Goal: Book appointment/travel/reservation

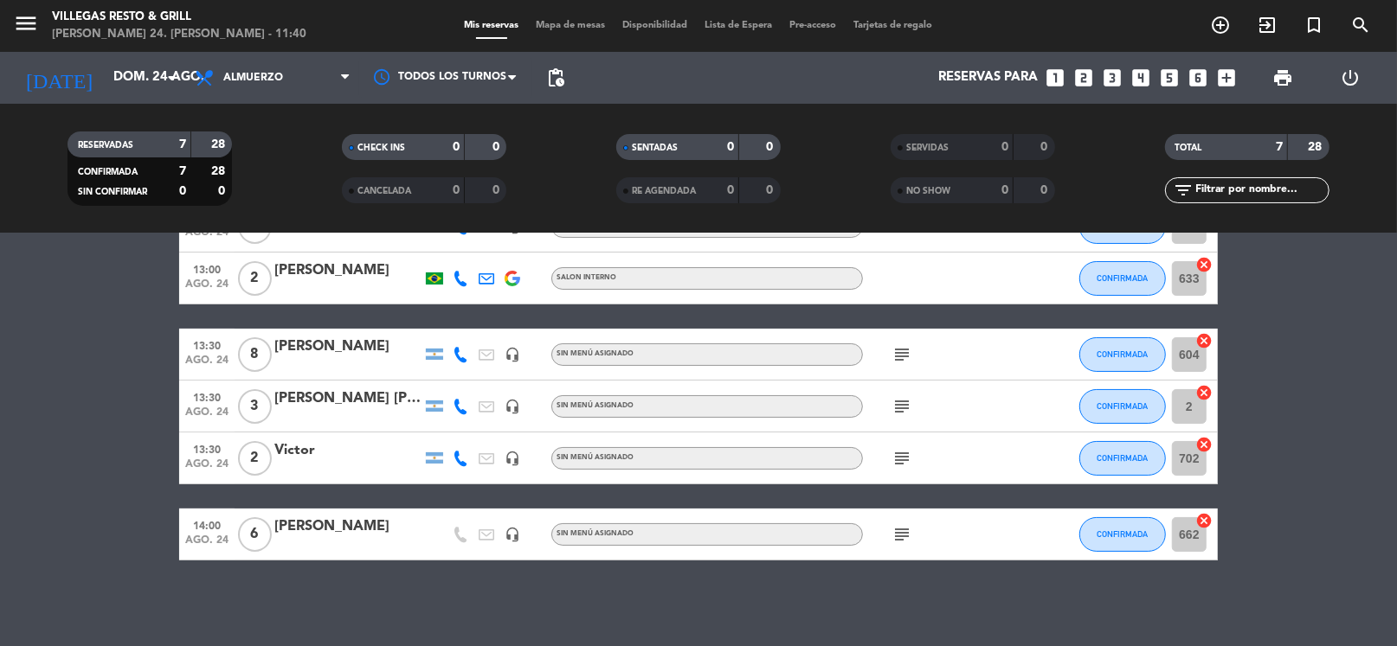
scroll to position [78, 0]
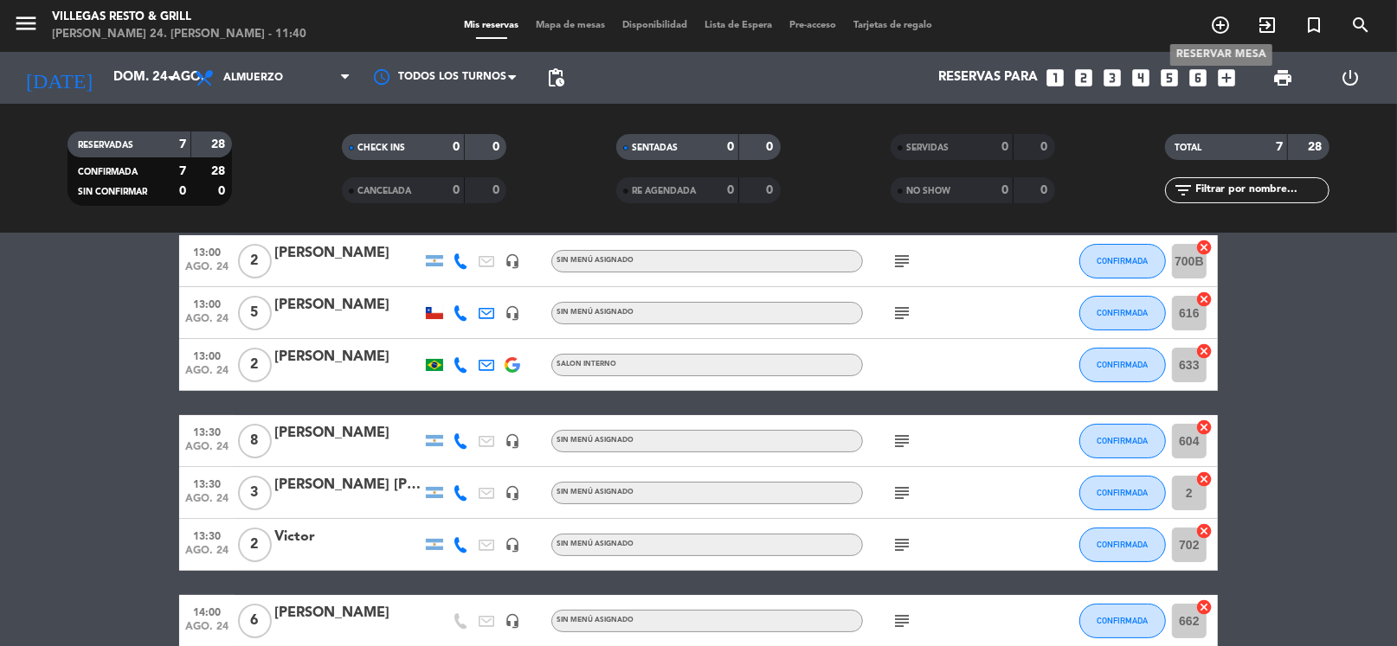
click at [1216, 18] on icon "add_circle_outline" at bounding box center [1220, 25] width 21 height 21
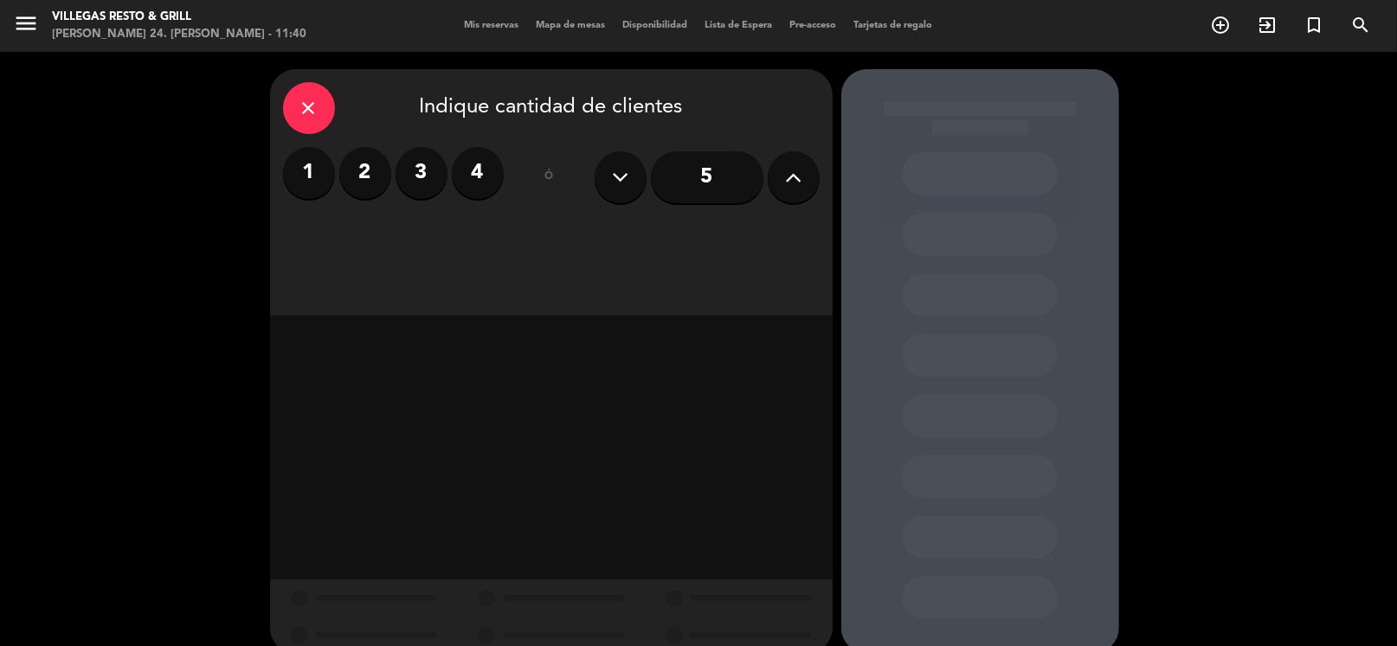
click at [408, 170] on label "3" at bounding box center [422, 173] width 52 height 52
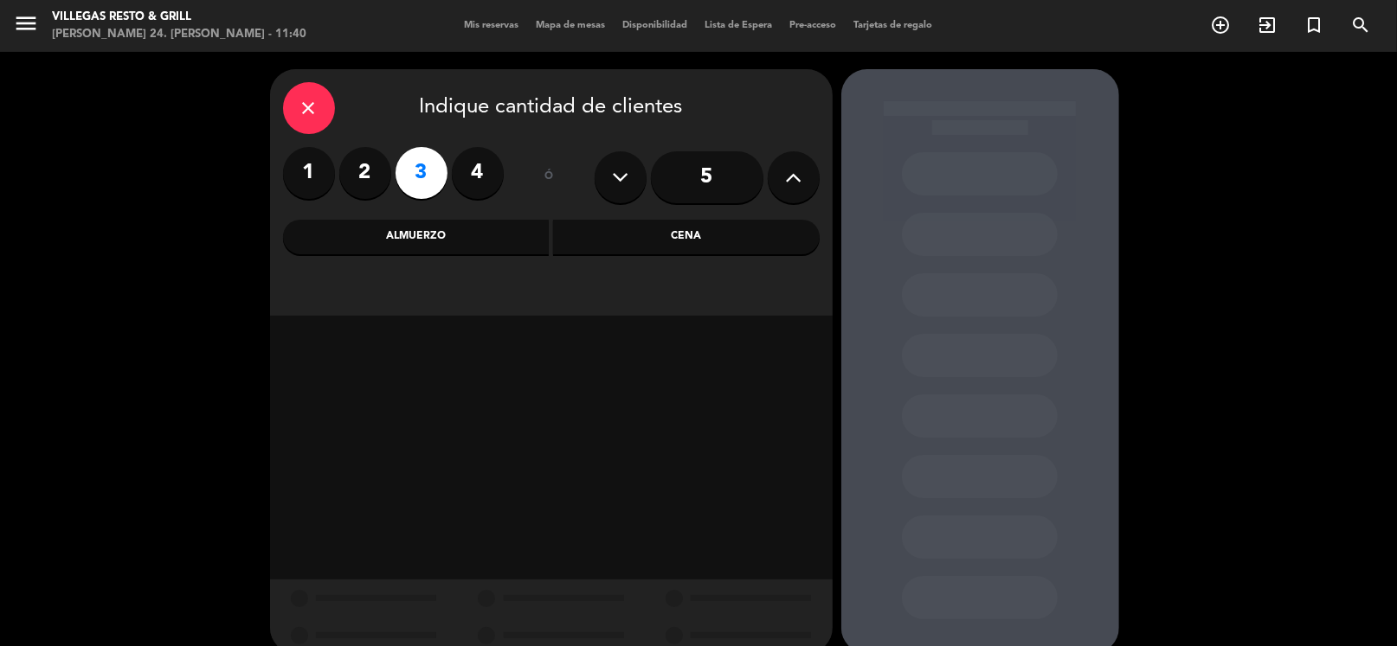
click at [466, 236] on div "Almuerzo" at bounding box center [416, 237] width 267 height 35
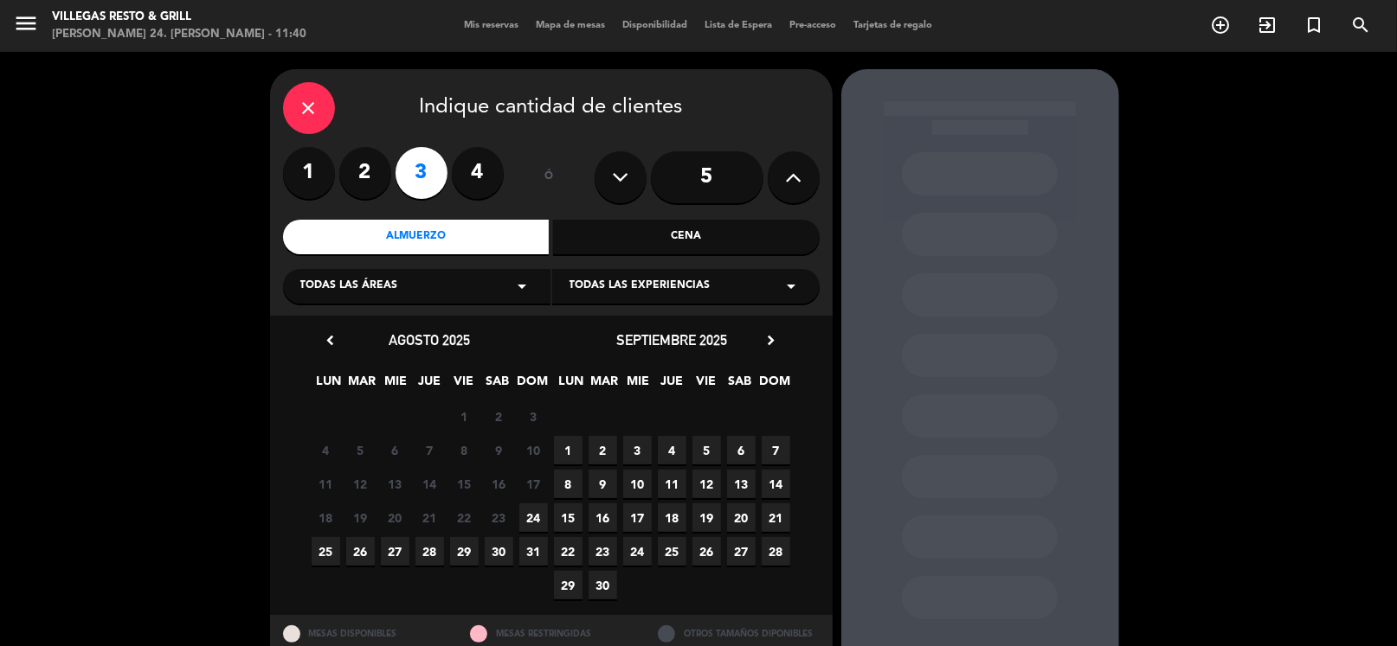
click at [535, 519] on span "24" at bounding box center [533, 518] width 29 height 29
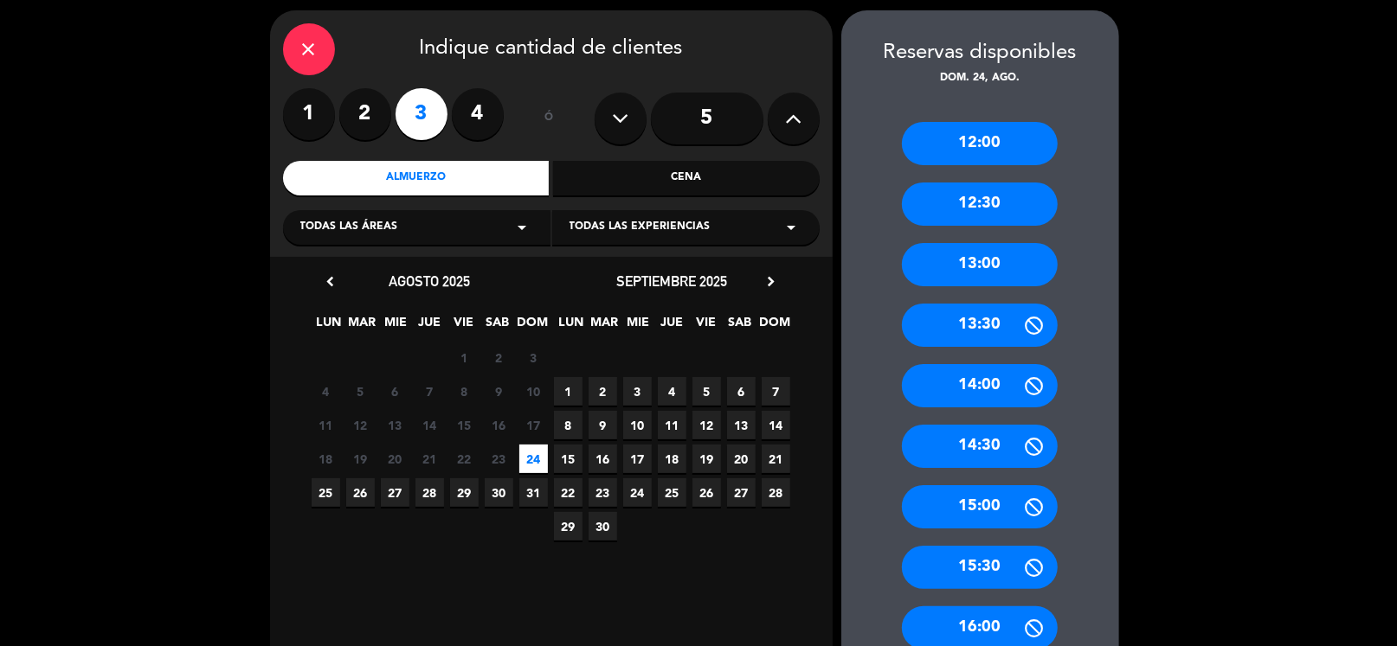
click at [996, 331] on div "13:30" at bounding box center [980, 325] width 156 height 43
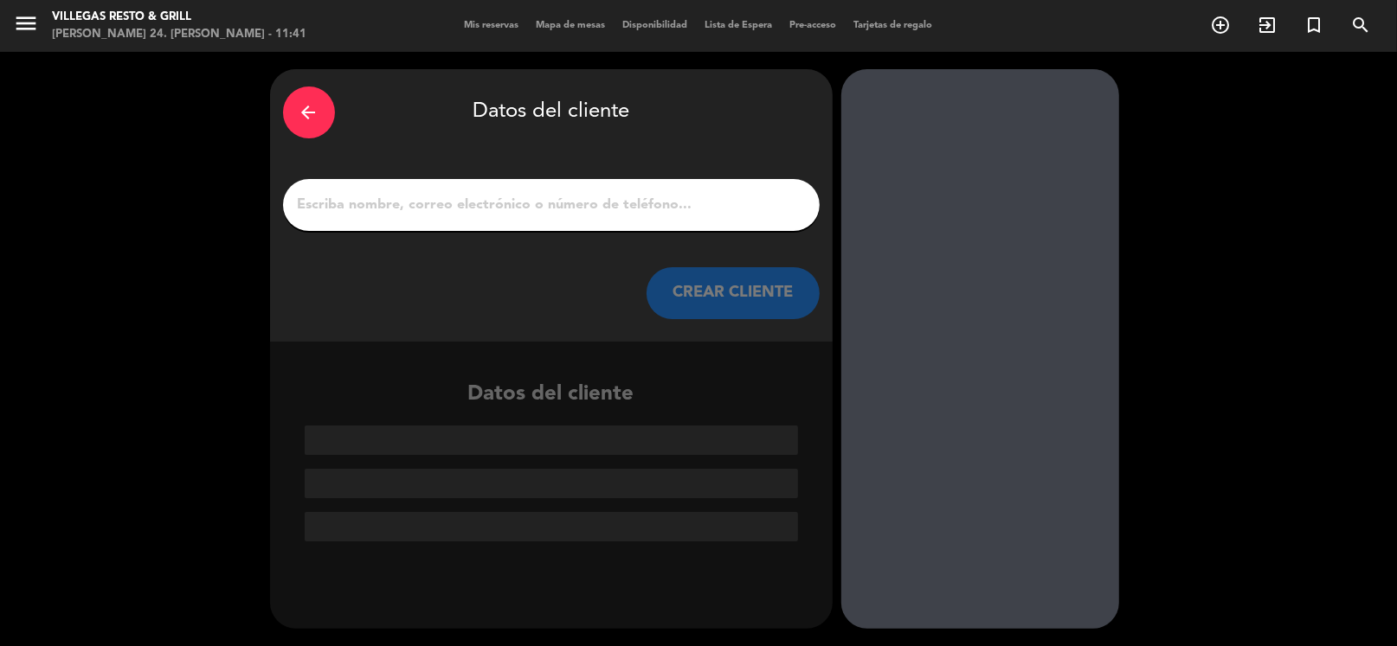
click at [501, 209] on input "1" at bounding box center [551, 205] width 511 height 24
type input "a"
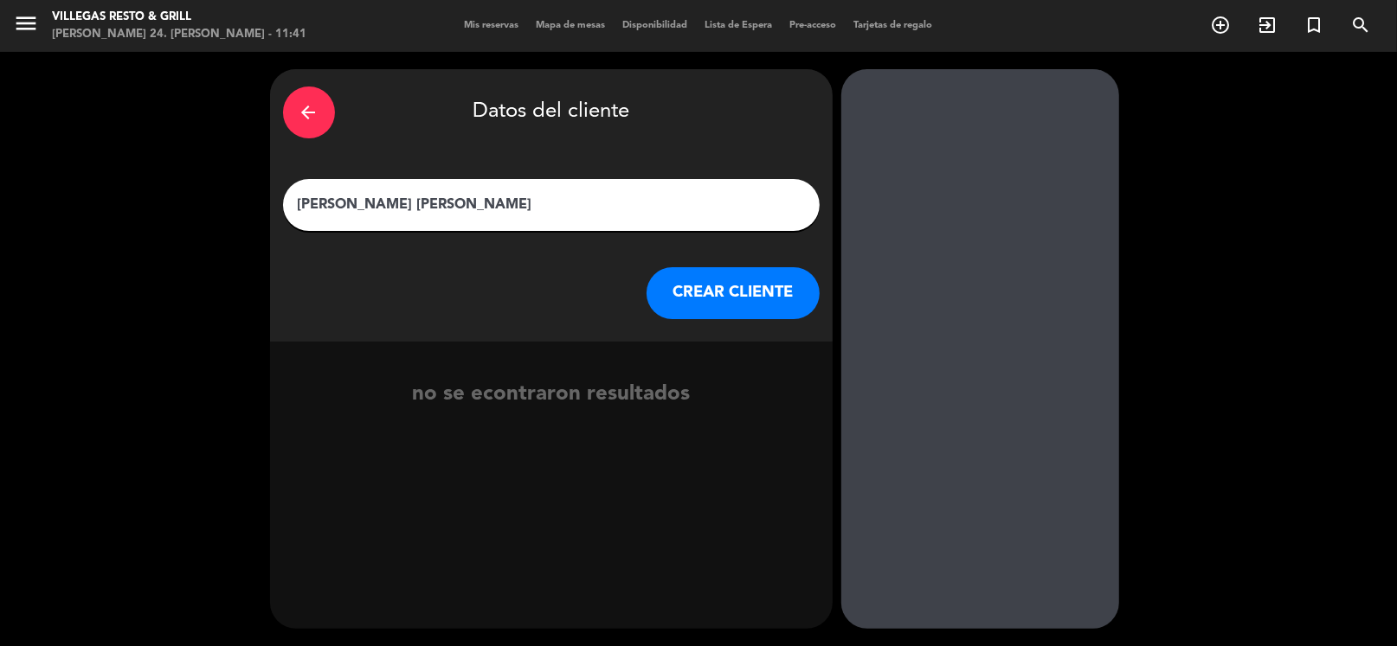
type input "[PERSON_NAME] [PERSON_NAME]"
click at [730, 288] on button "CREAR CLIENTE" at bounding box center [732, 293] width 173 height 52
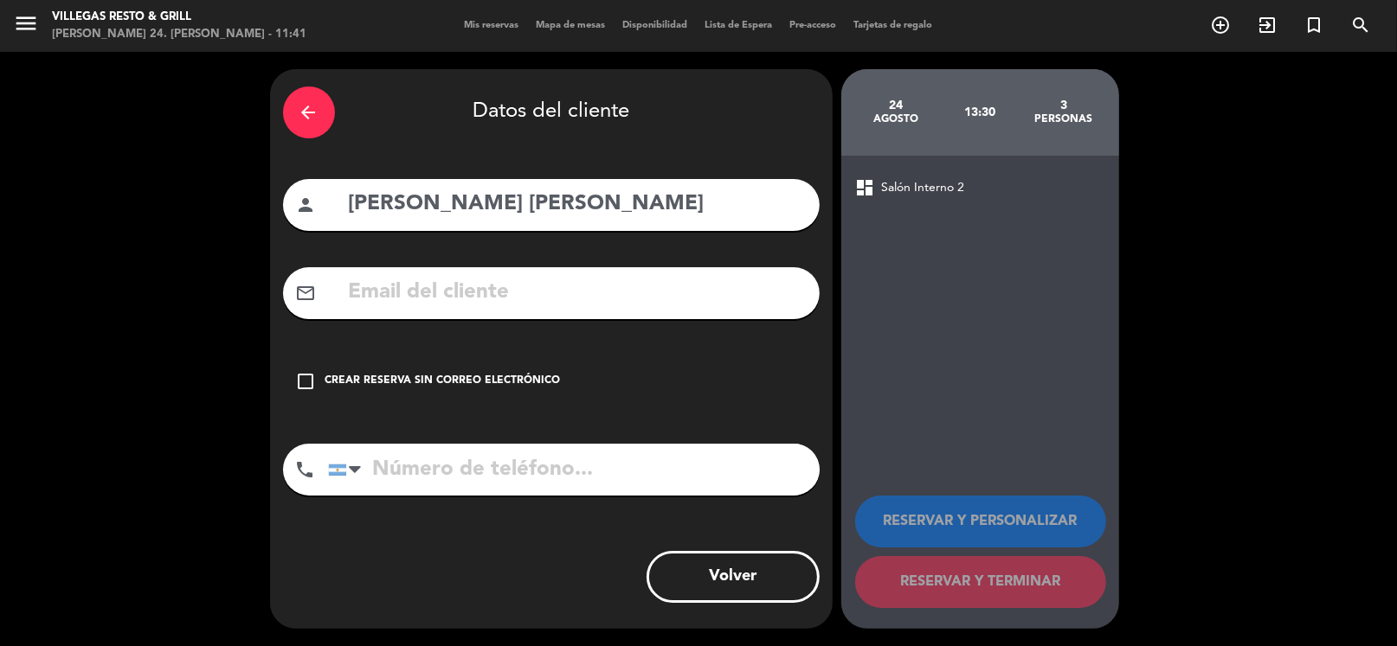
click at [313, 387] on icon "check_box_outline_blank" at bounding box center [306, 381] width 21 height 21
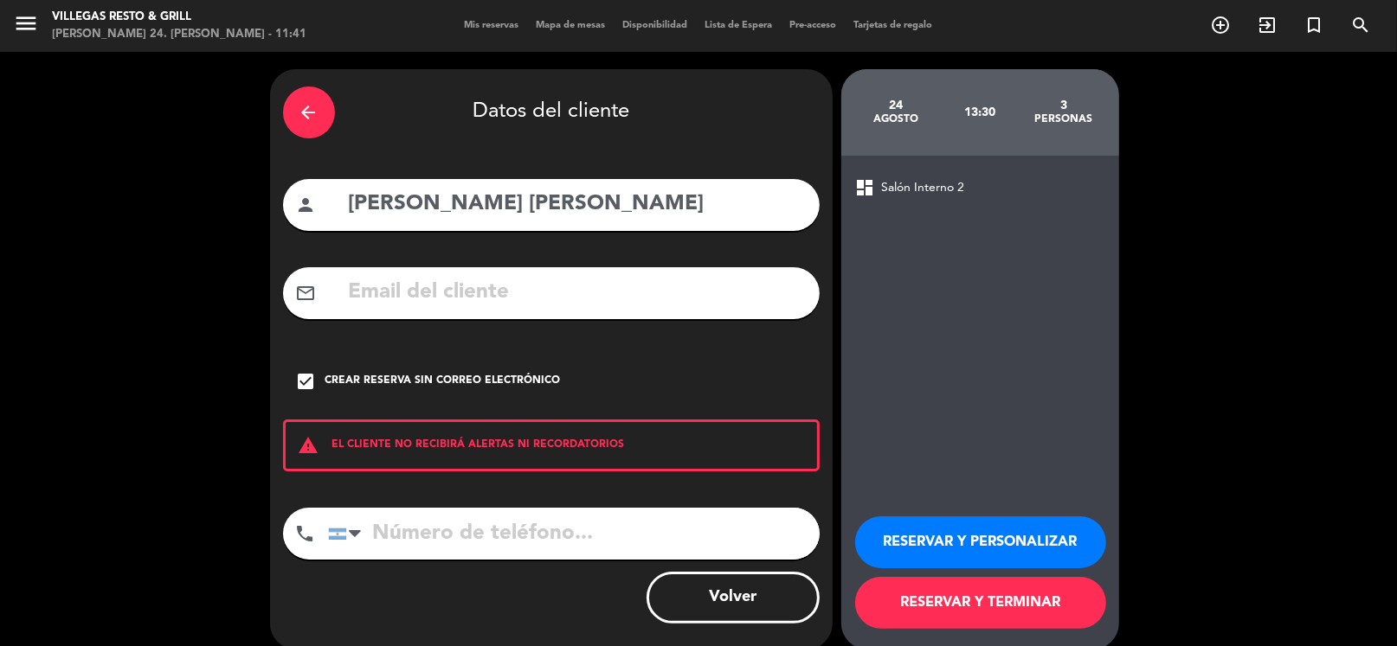
click at [402, 535] on input "tel" at bounding box center [574, 534] width 492 height 52
type input "1141881511"
click at [962, 540] on button "RESERVAR Y PERSONALIZAR" at bounding box center [980, 543] width 251 height 52
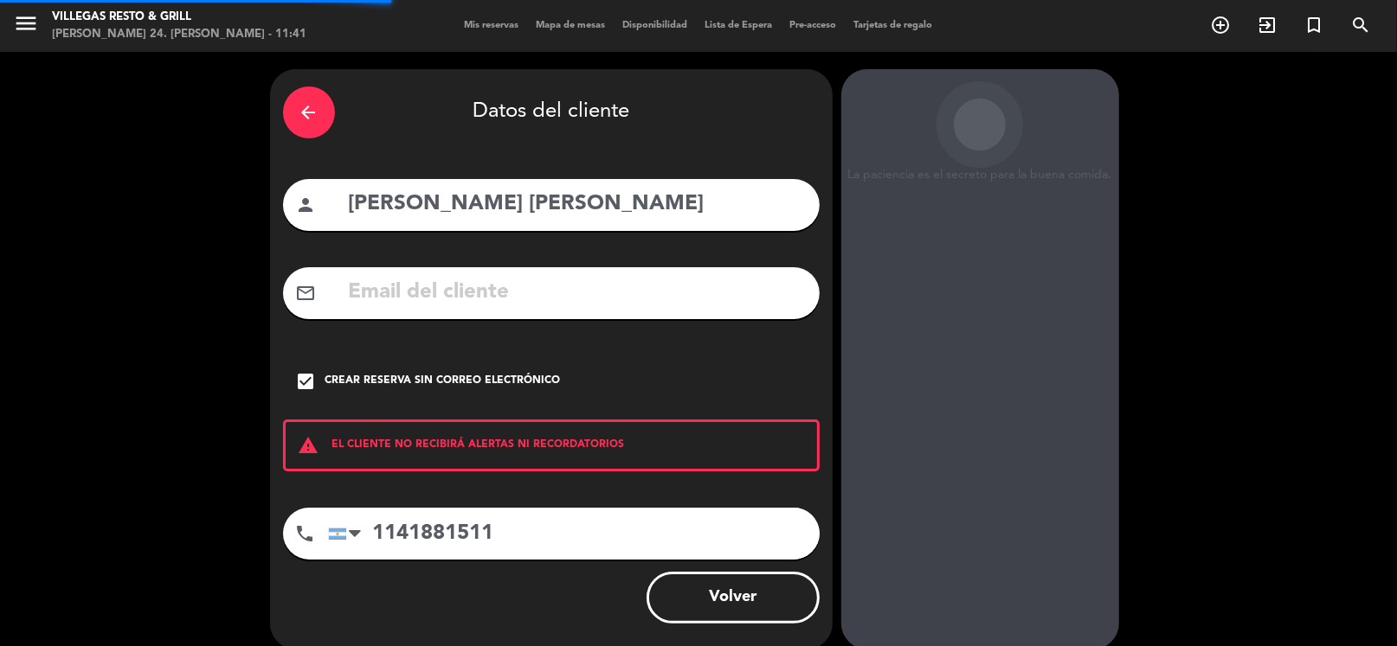
scroll to position [45, 0]
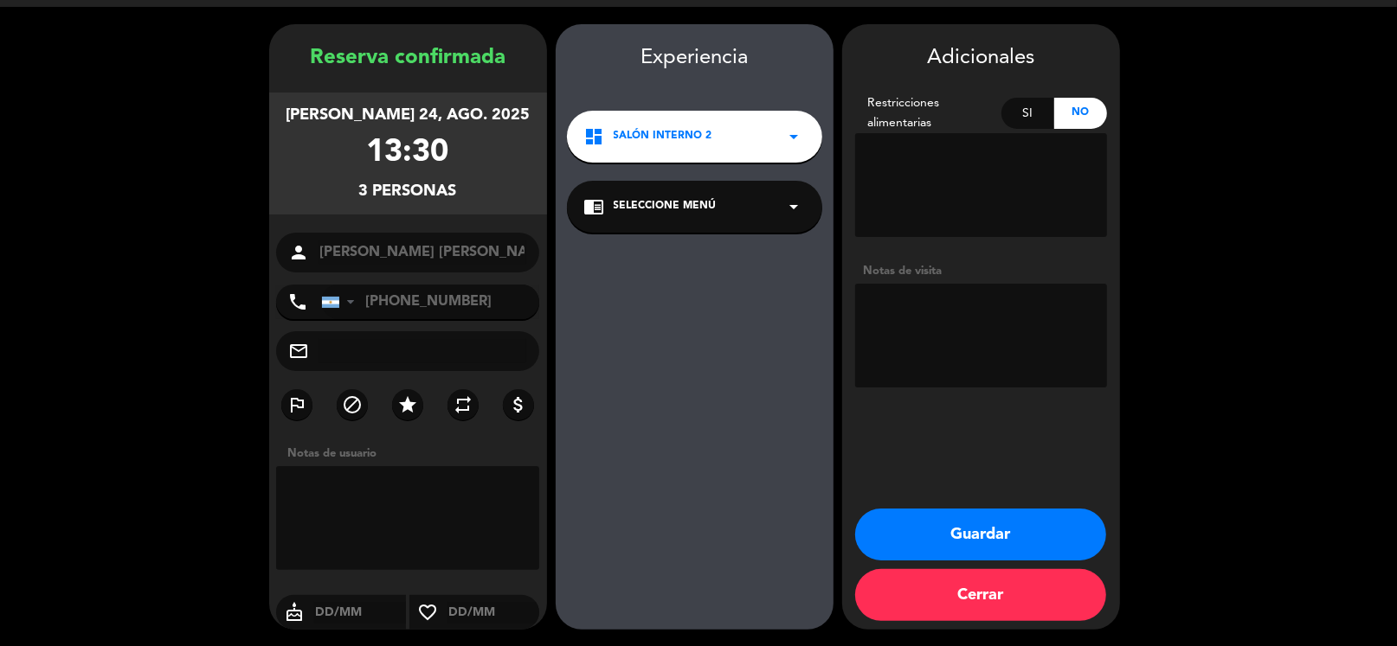
click at [904, 308] on textarea at bounding box center [981, 336] width 252 height 104
type textarea "Deck Sil"
click at [298, 510] on textarea at bounding box center [408, 518] width 264 height 104
type textarea "Deck Sil"
click at [968, 537] on button "Guardar" at bounding box center [980, 535] width 251 height 52
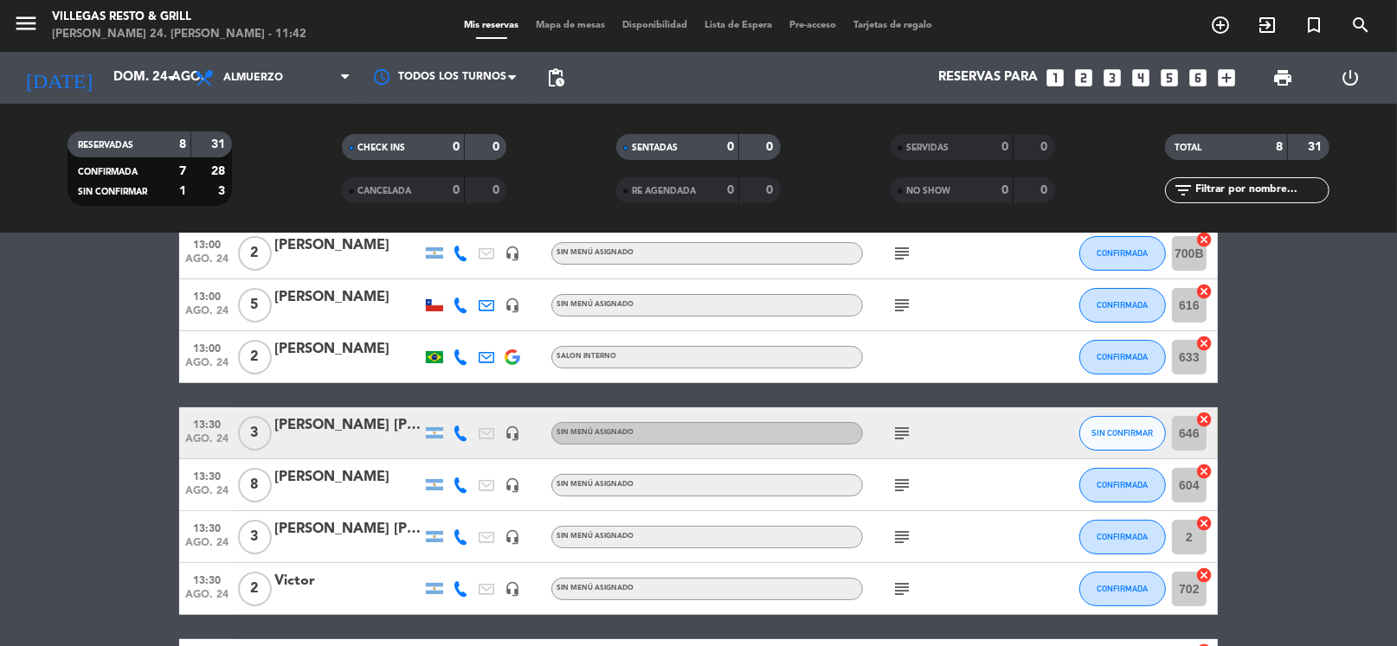
scroll to position [172, 0]
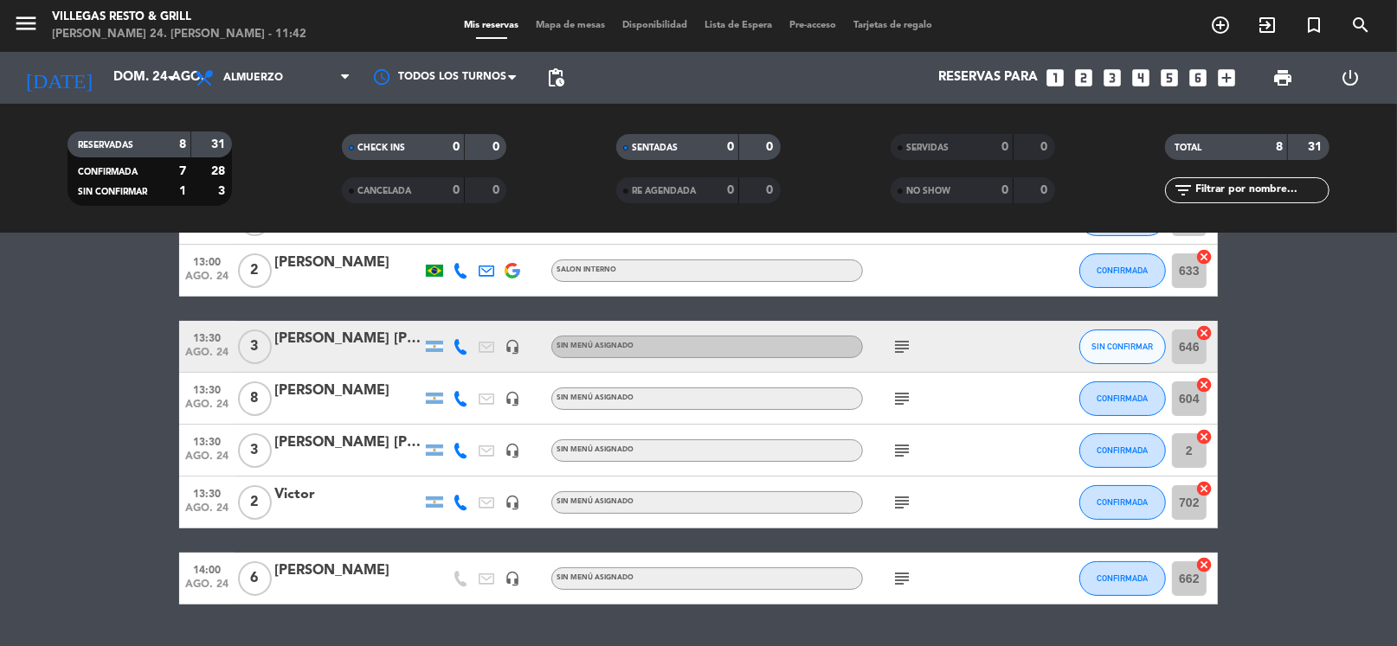
click at [291, 492] on div "Victor" at bounding box center [347, 495] width 147 height 23
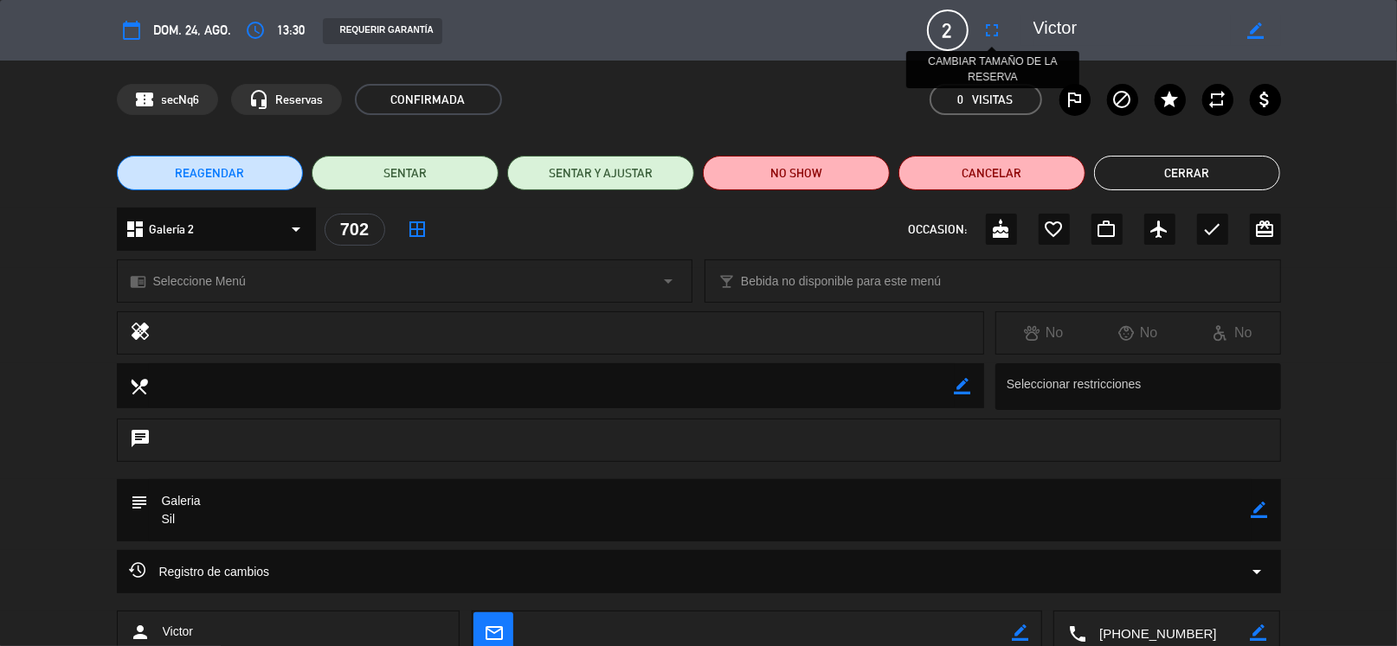
click at [992, 28] on icon "fullscreen" at bounding box center [992, 30] width 21 height 21
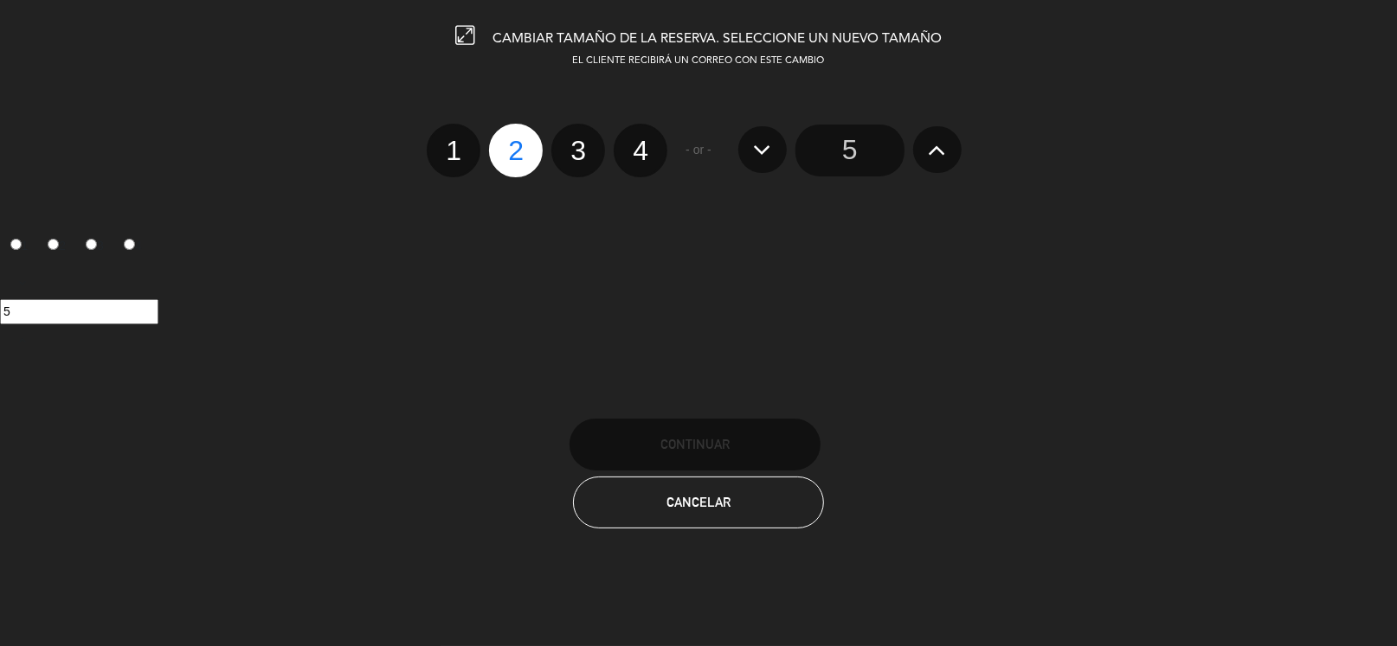
click at [577, 138] on label "3" at bounding box center [578, 151] width 54 height 54
click at [577, 138] on input "3" at bounding box center [575, 135] width 11 height 11
radio input "true"
radio input "false"
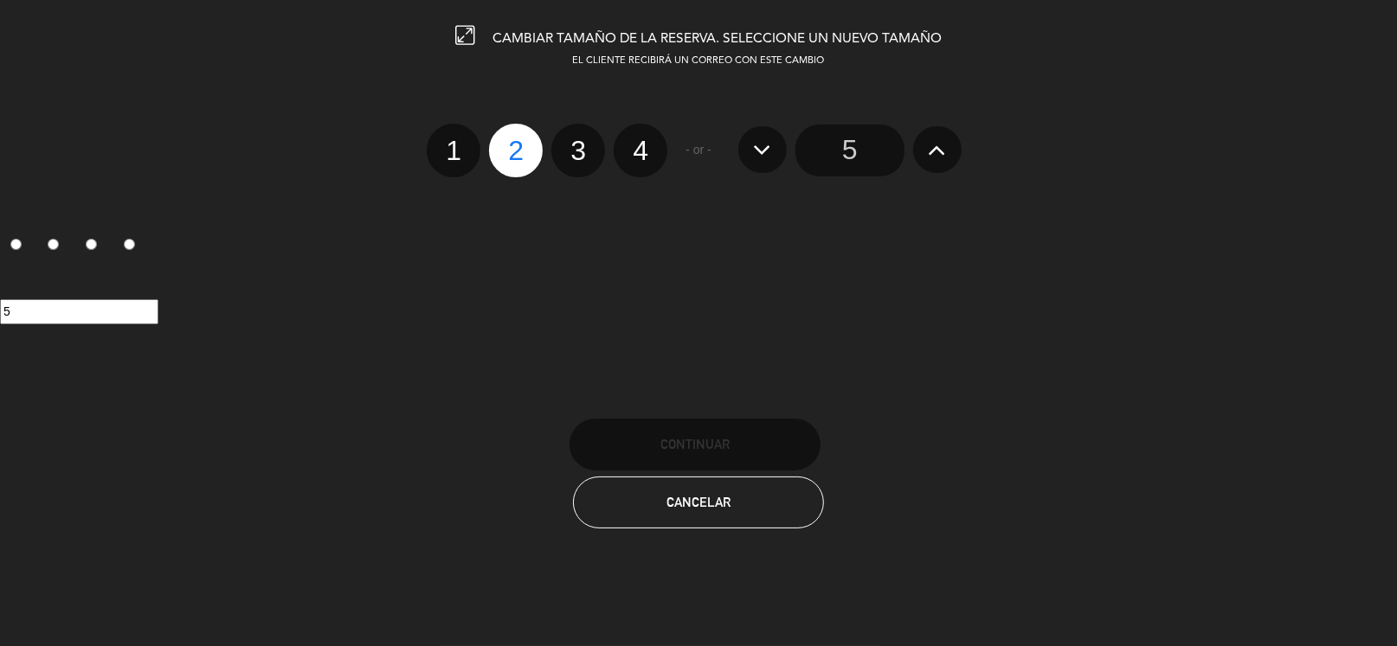
radio input "false"
radio input "true"
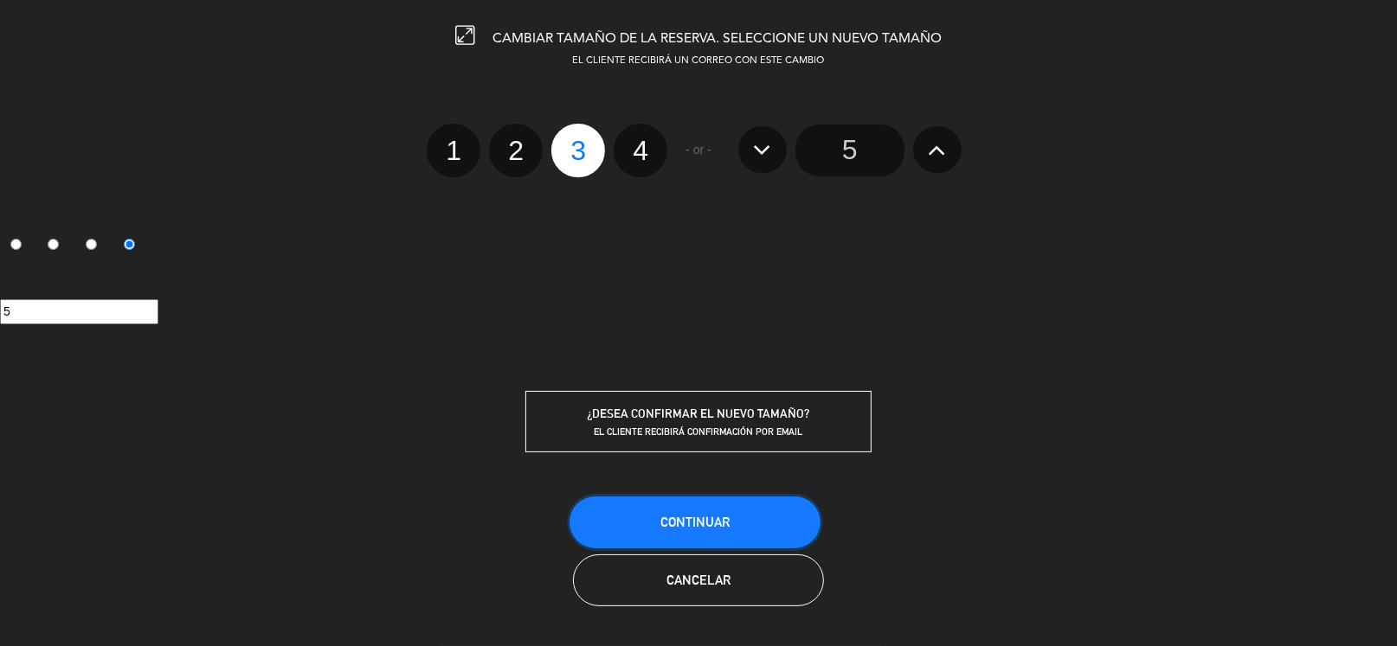
click at [670, 524] on span "Continuar" at bounding box center [694, 522] width 69 height 15
